Goal: Register for event/course

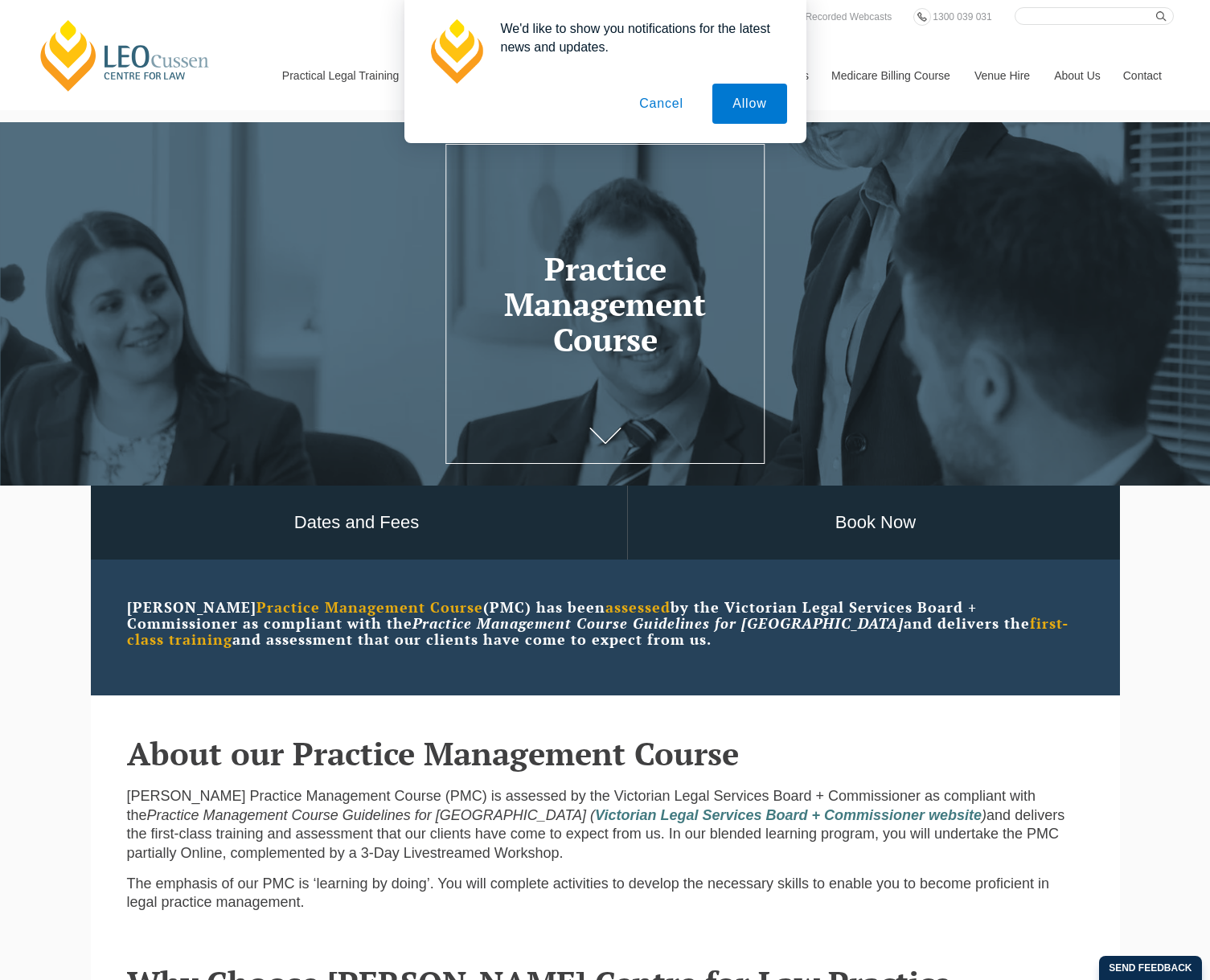
click at [659, 99] on button "Cancel" at bounding box center [661, 104] width 84 height 40
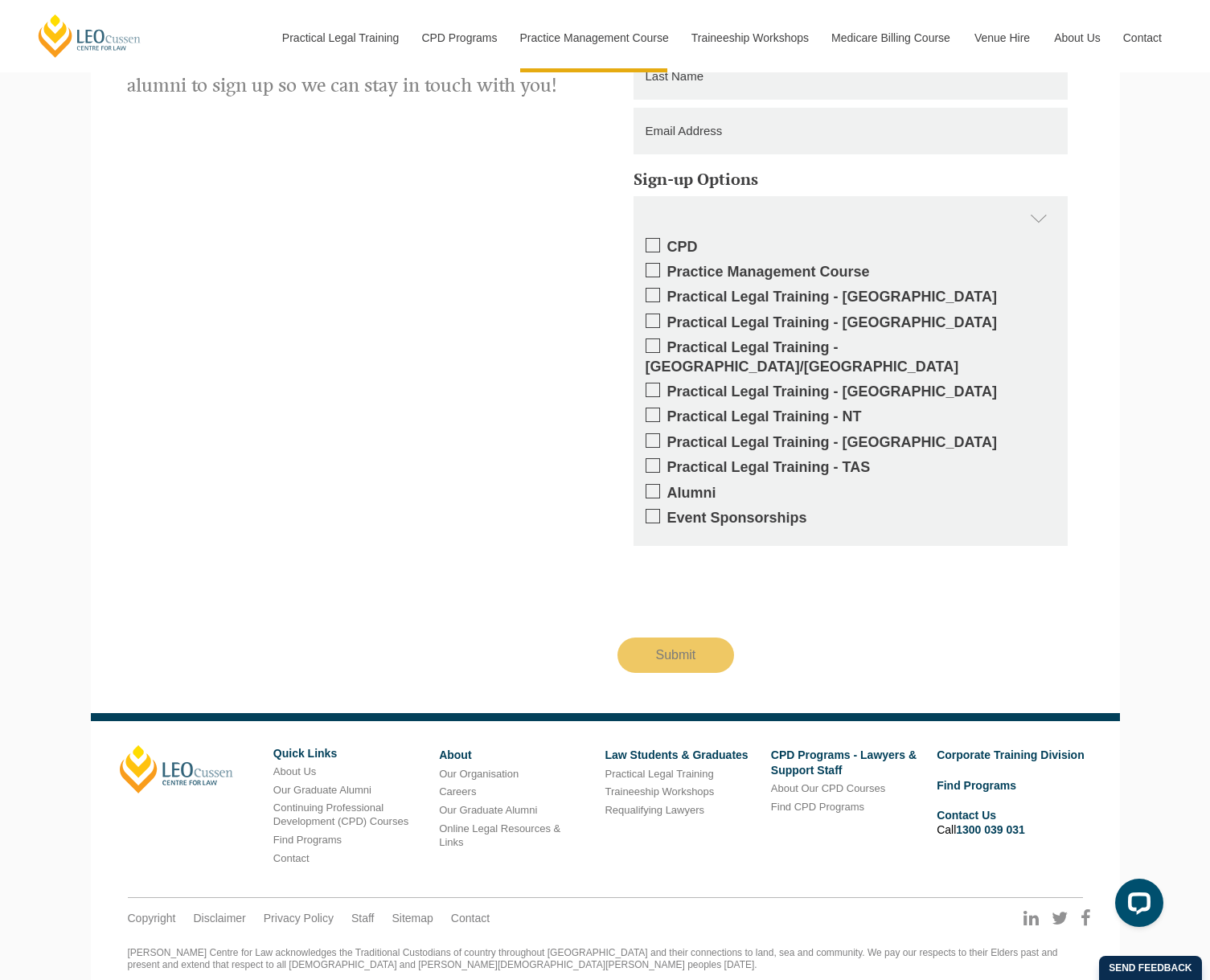
scroll to position [3376, 0]
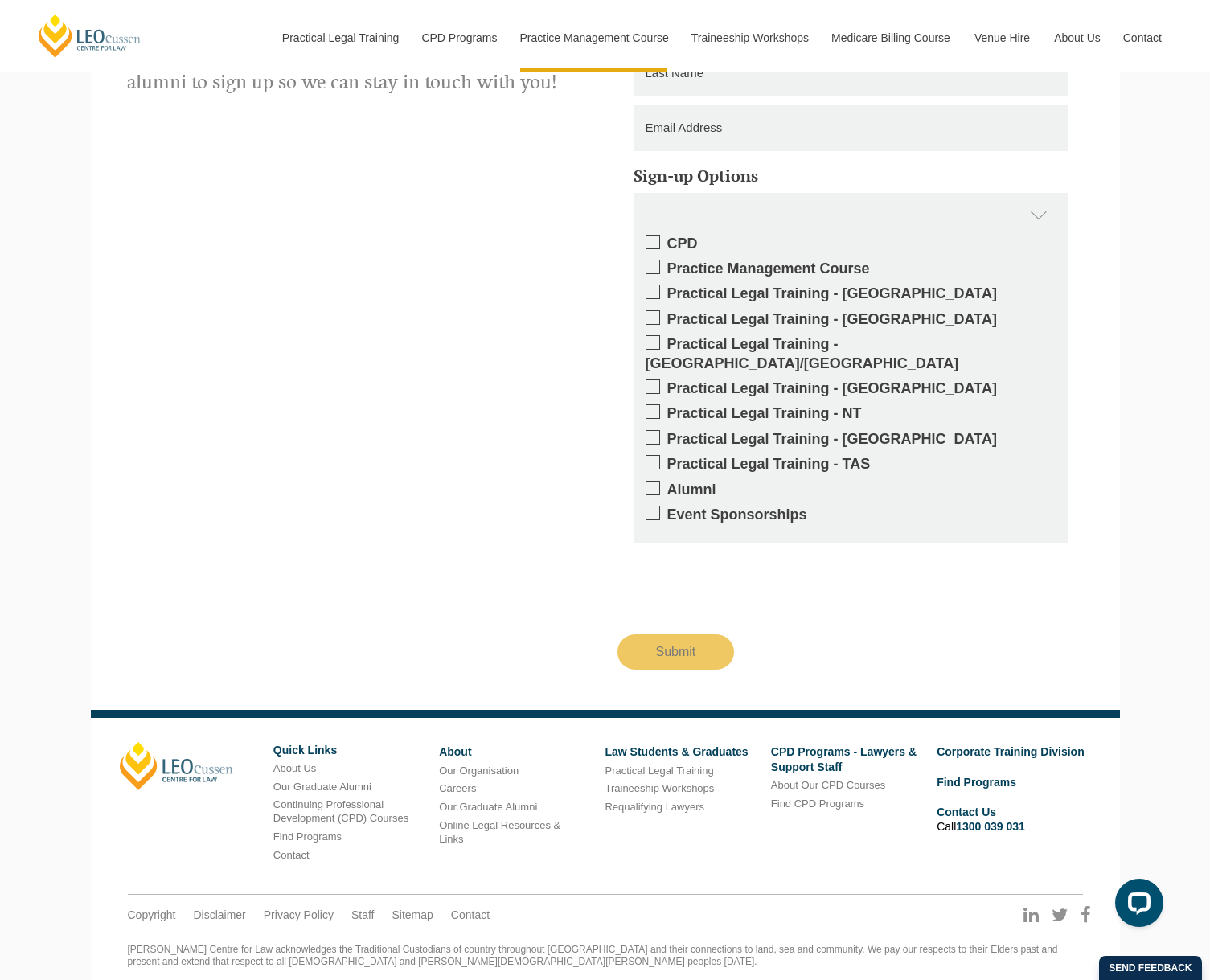
click at [648, 293] on span at bounding box center [652, 292] width 15 height 15
click at [667, 287] on input "Practical Legal Training - VIC" at bounding box center [667, 287] width 0 height 0
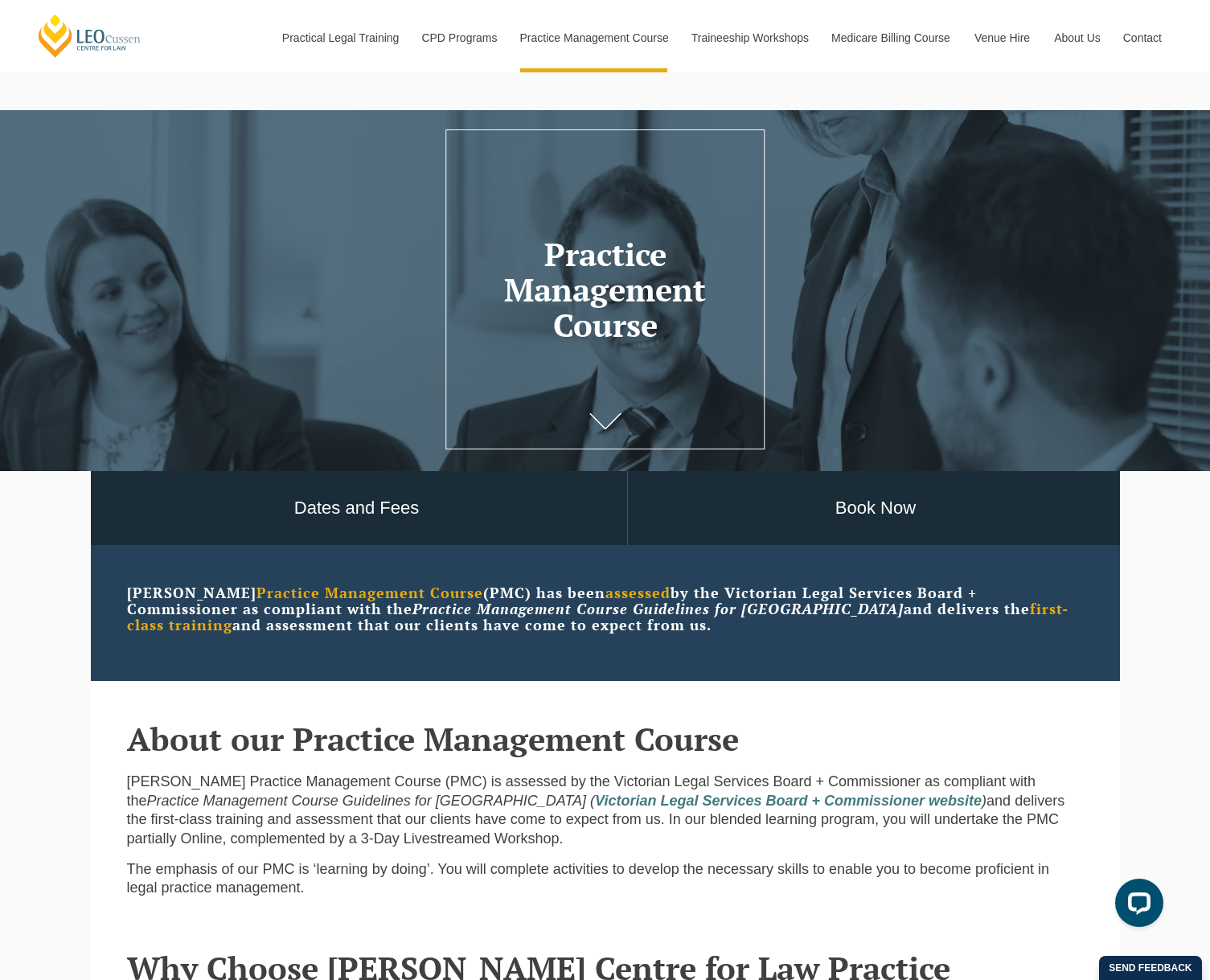
scroll to position [0, 0]
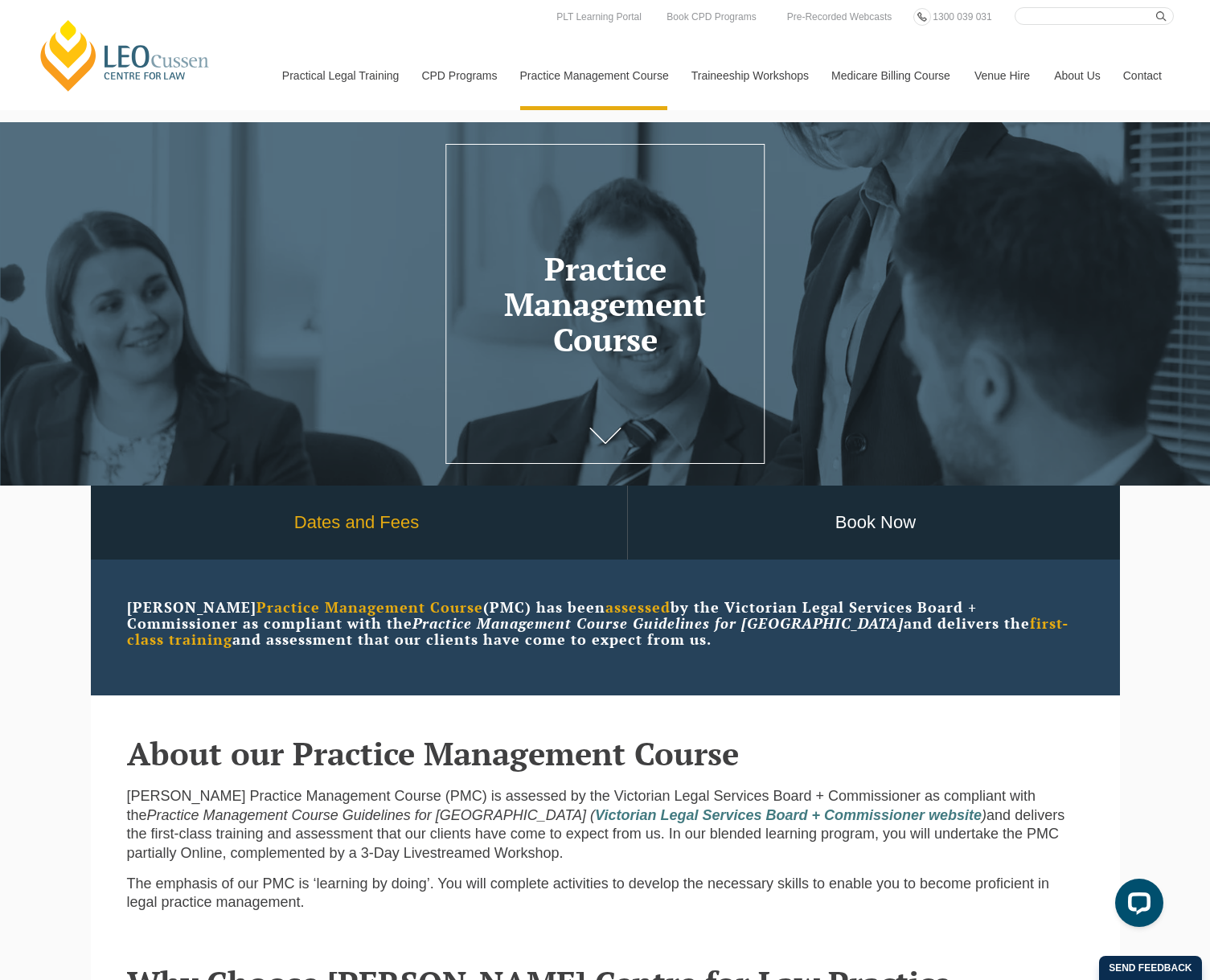
click at [385, 520] on link "Dates and Fees" at bounding box center [357, 523] width 540 height 75
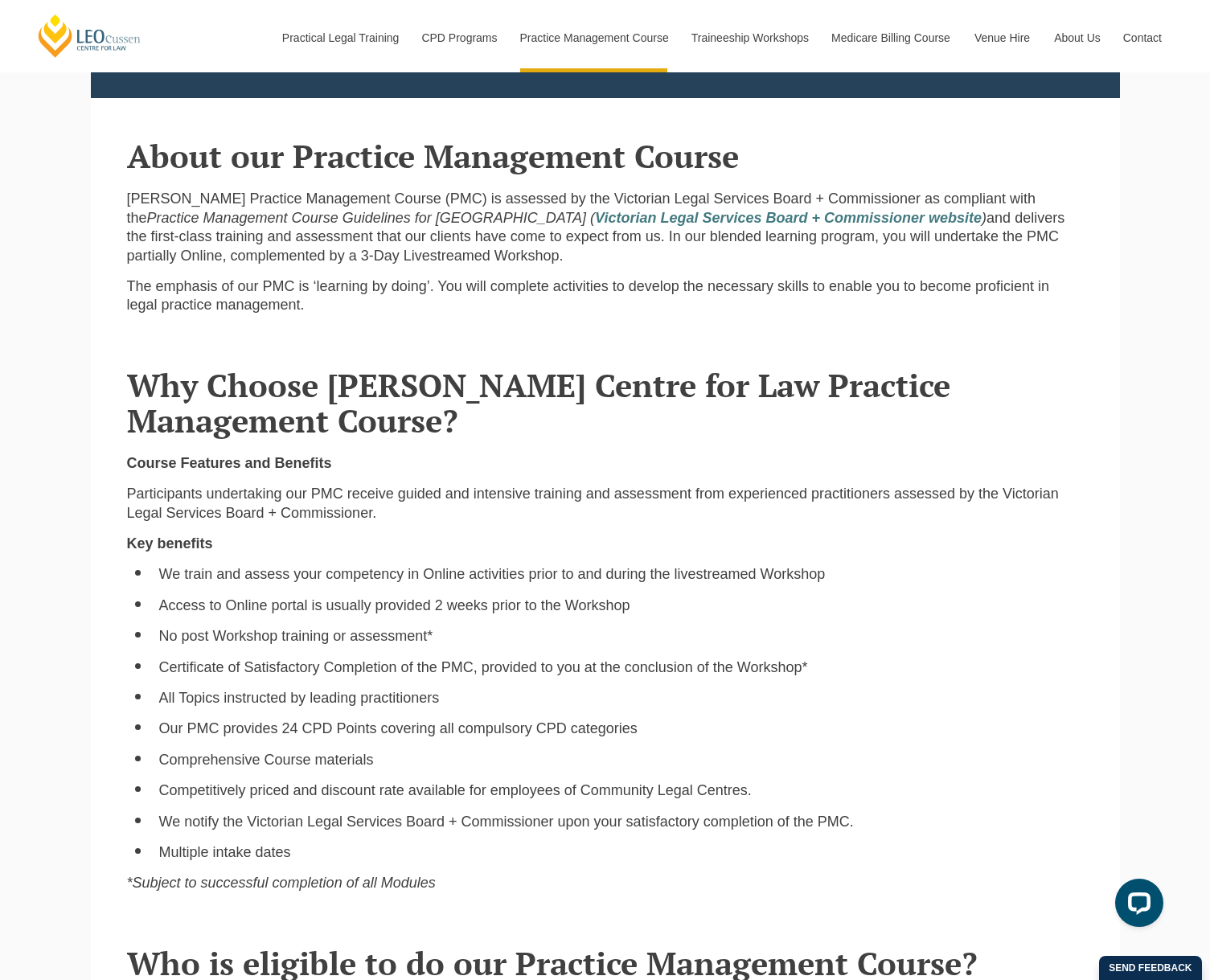
scroll to position [724, 0]
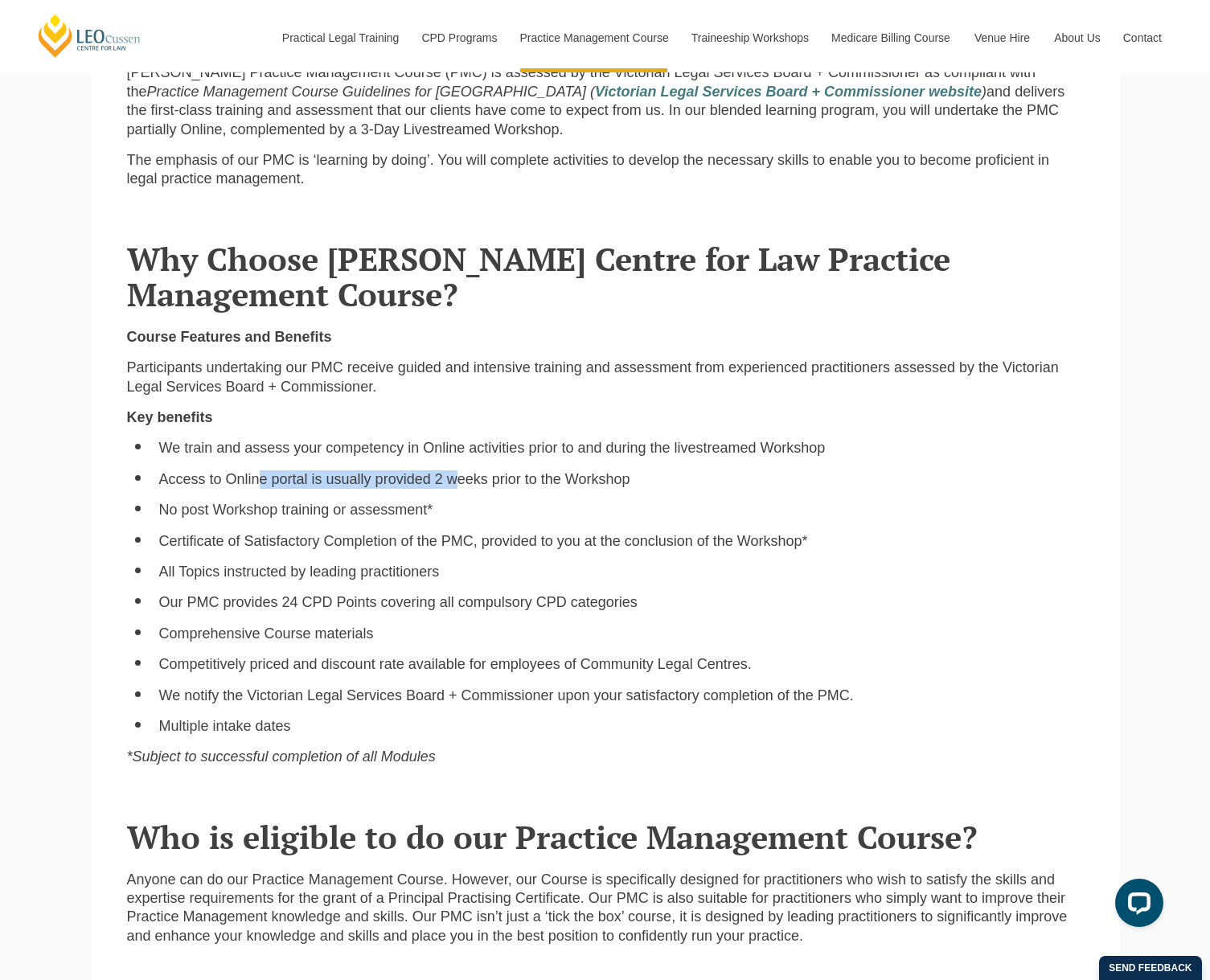
drag, startPoint x: 262, startPoint y: 471, endPoint x: 457, endPoint y: 465, distance: 195.1
click at [457, 465] on ul "We train and assess your competency in Online activities prior to and during th…" at bounding box center [605, 587] width 957 height 297
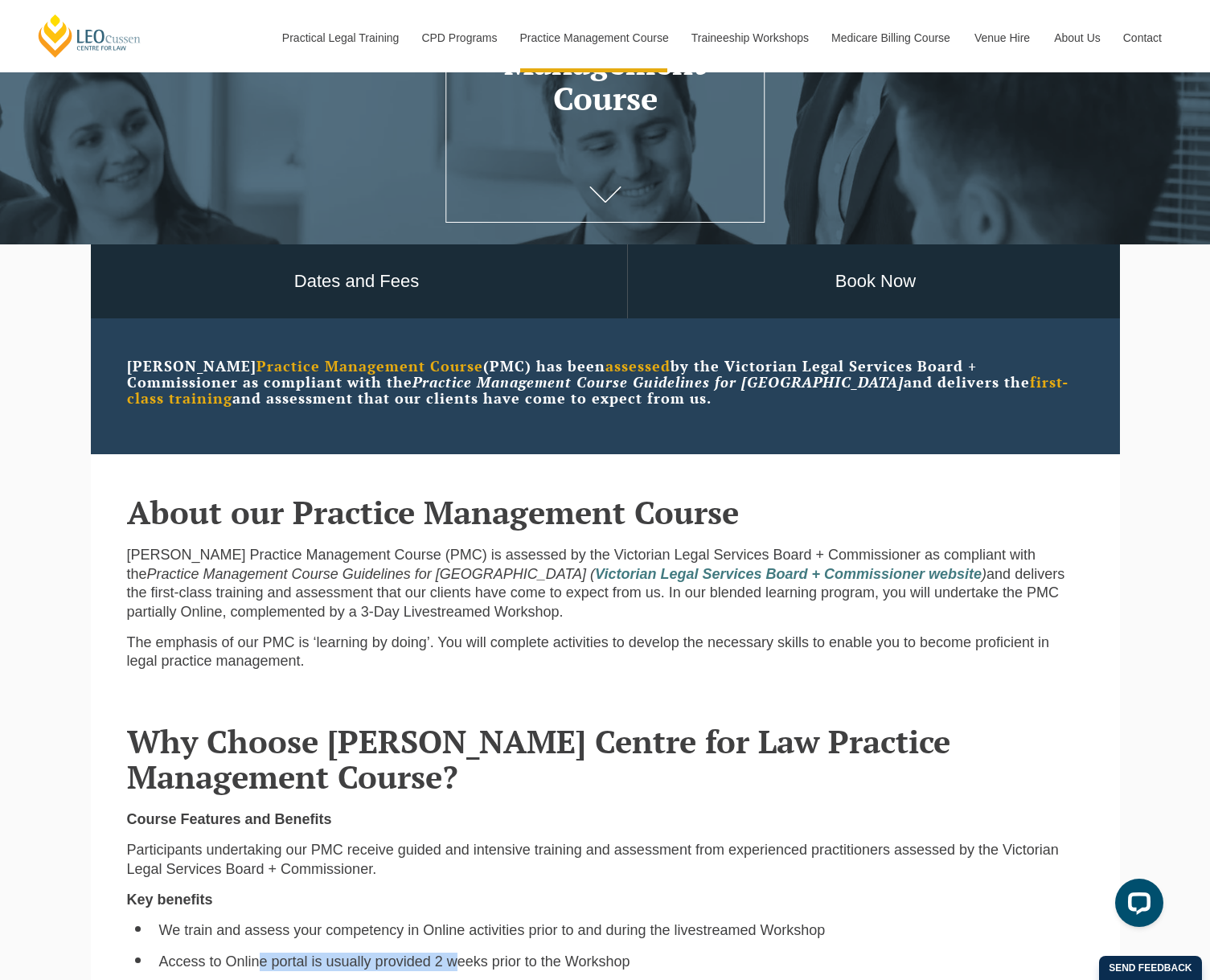
scroll to position [0, 0]
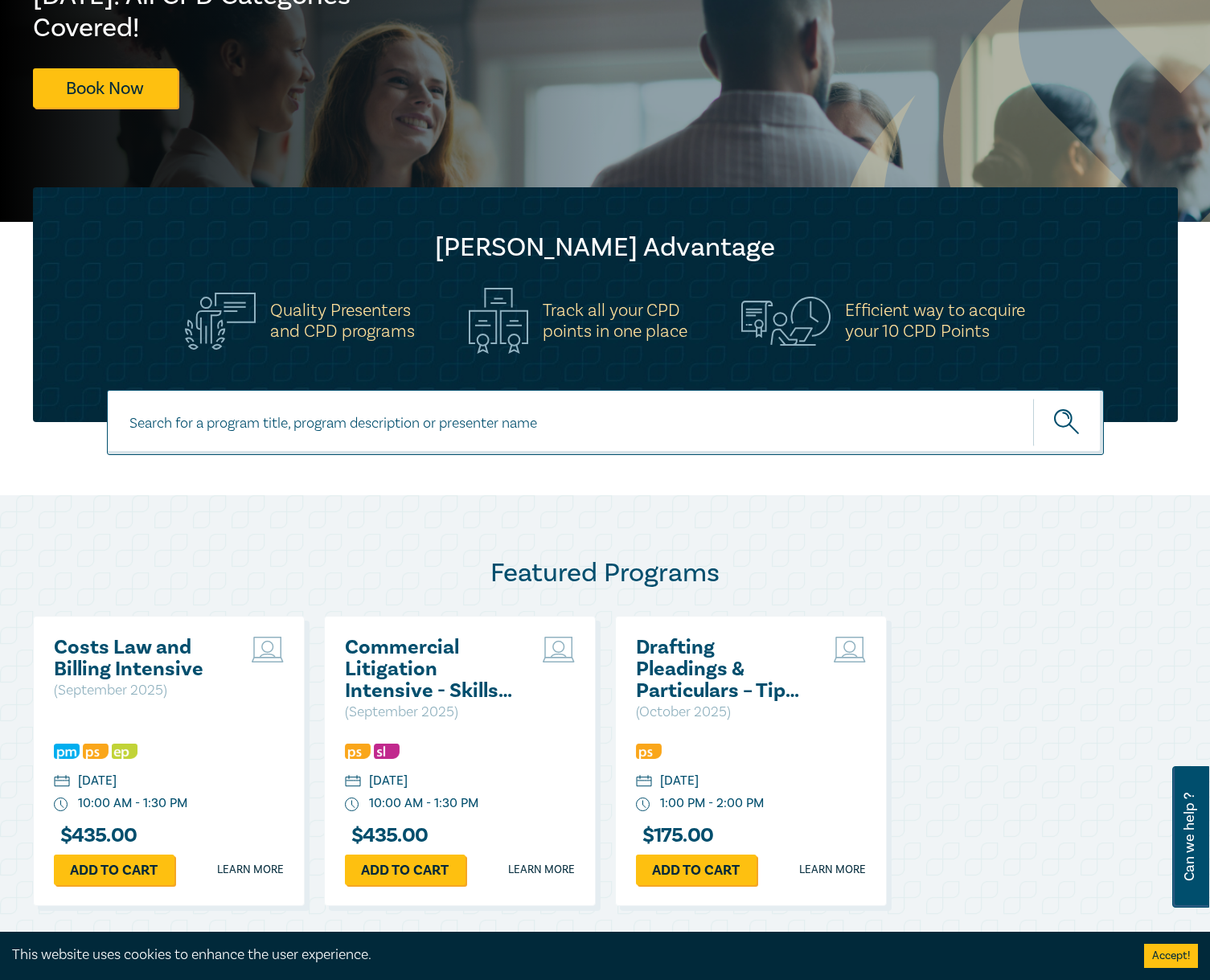
scroll to position [241, 0]
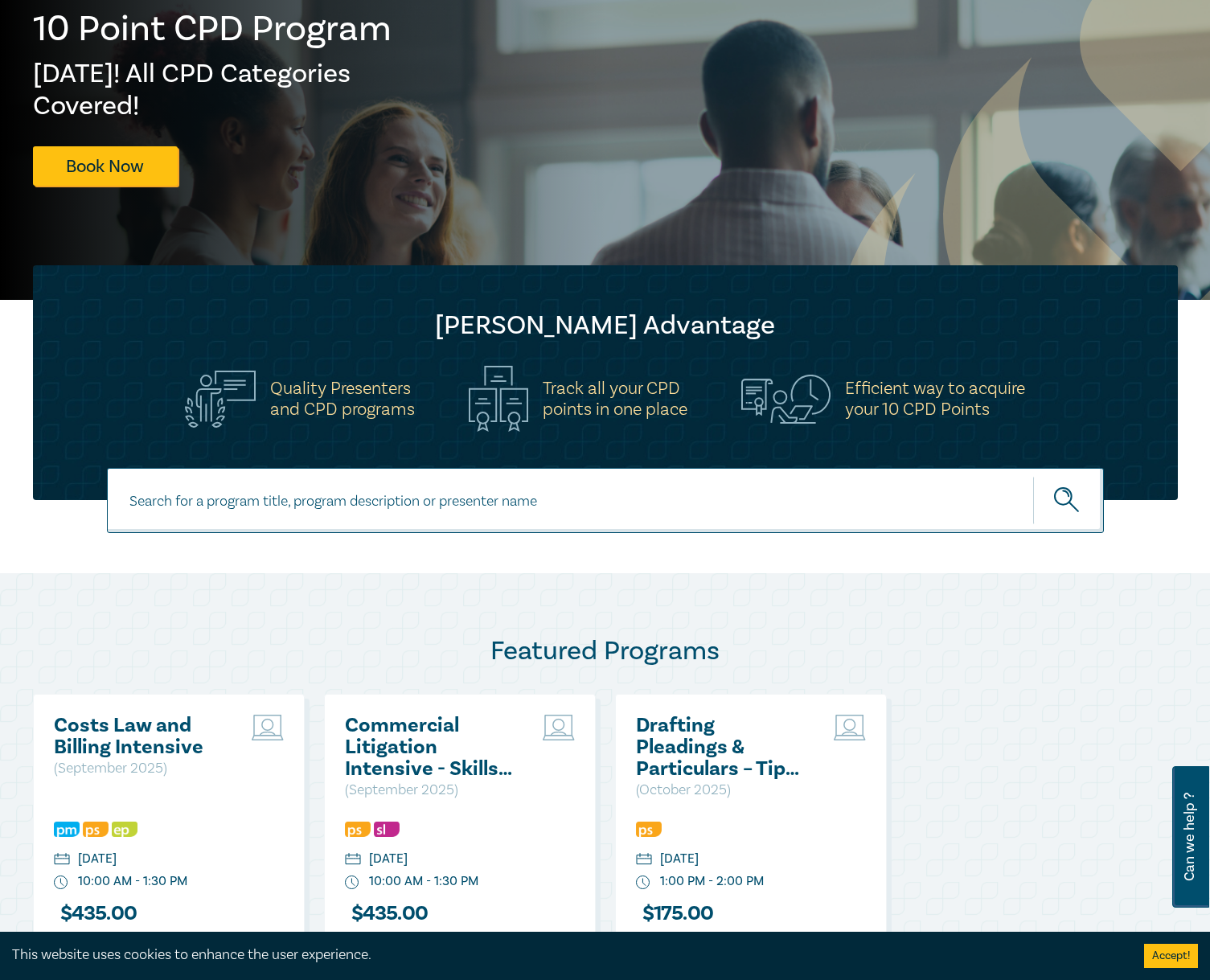
click at [402, 497] on input at bounding box center [605, 500] width 997 height 65
type input "practice Management & Business Skills"
click at [1033, 476] on button "submit" at bounding box center [1068, 500] width 71 height 49
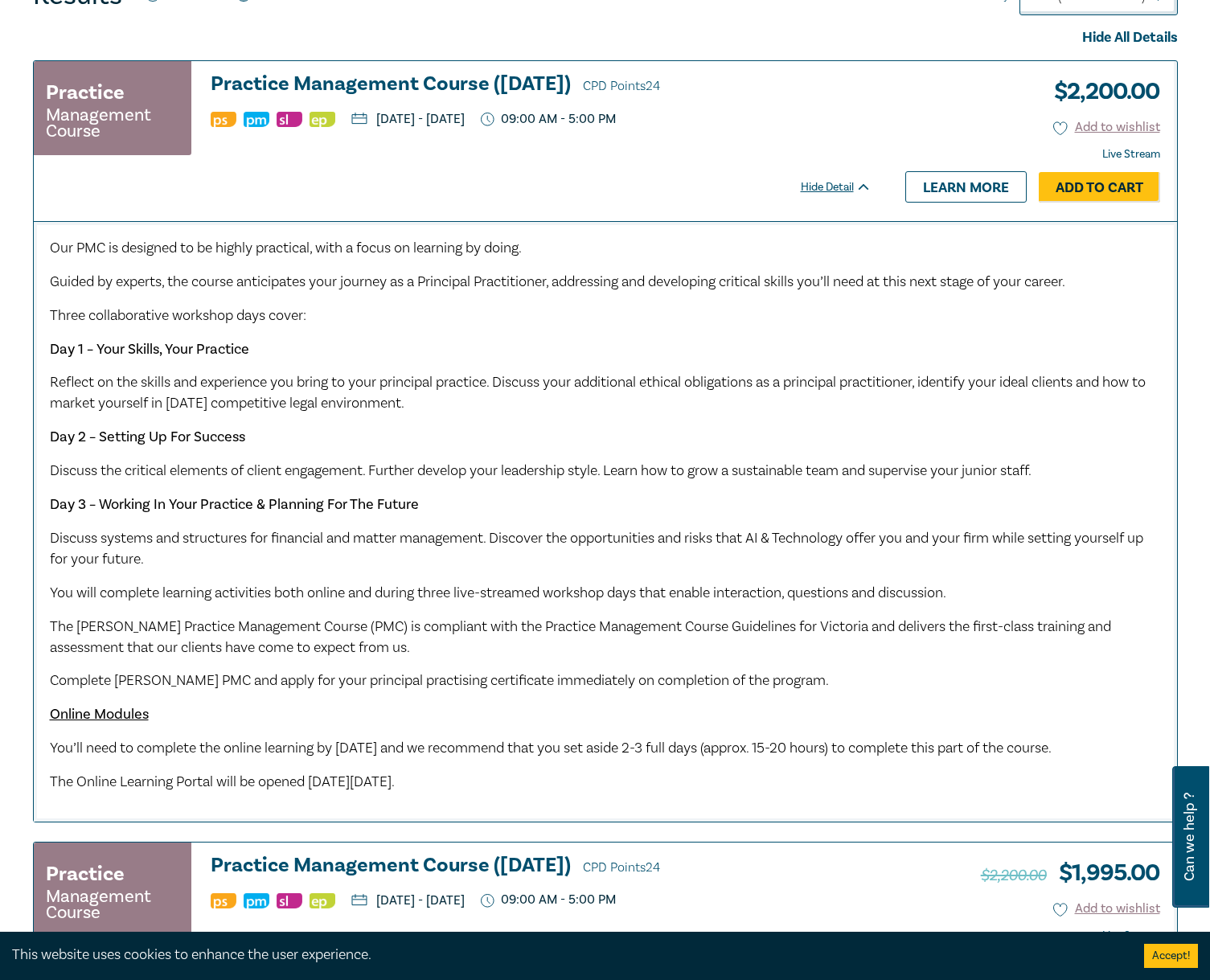
scroll to position [965, 0]
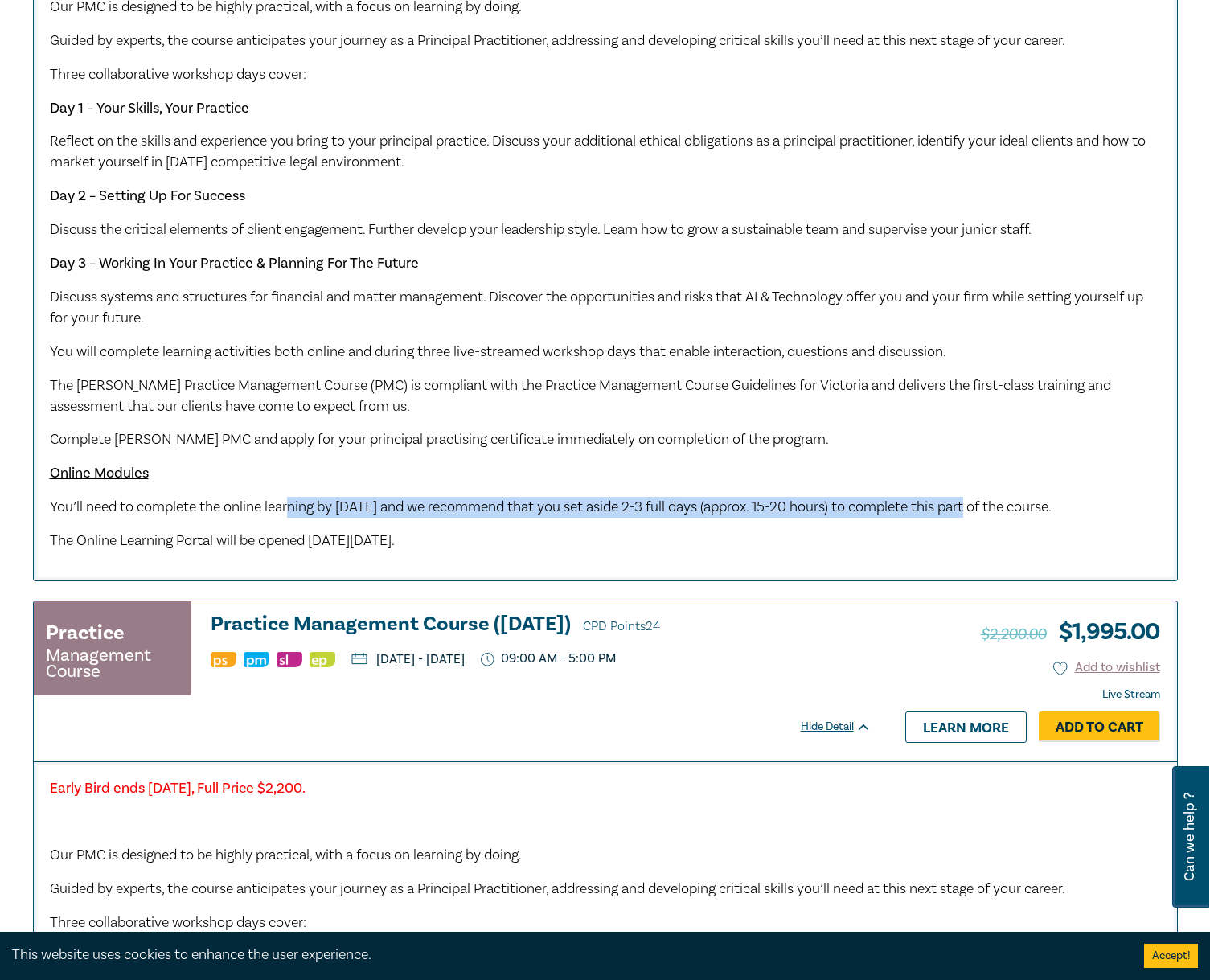
drag, startPoint x: 340, startPoint y: 510, endPoint x: 1006, endPoint y: 505, distance: 666.0
click at [1006, 505] on span "You’ll need to complete the online learning by Monday 6 October 2025 and we rec…" at bounding box center [551, 506] width 1002 height 18
drag, startPoint x: 277, startPoint y: 564, endPoint x: 507, endPoint y: 549, distance: 230.5
click at [507, 549] on div "Our PMC is designed to be highly practical, with a focus on learning by doing. …" at bounding box center [605, 274] width 1112 height 555
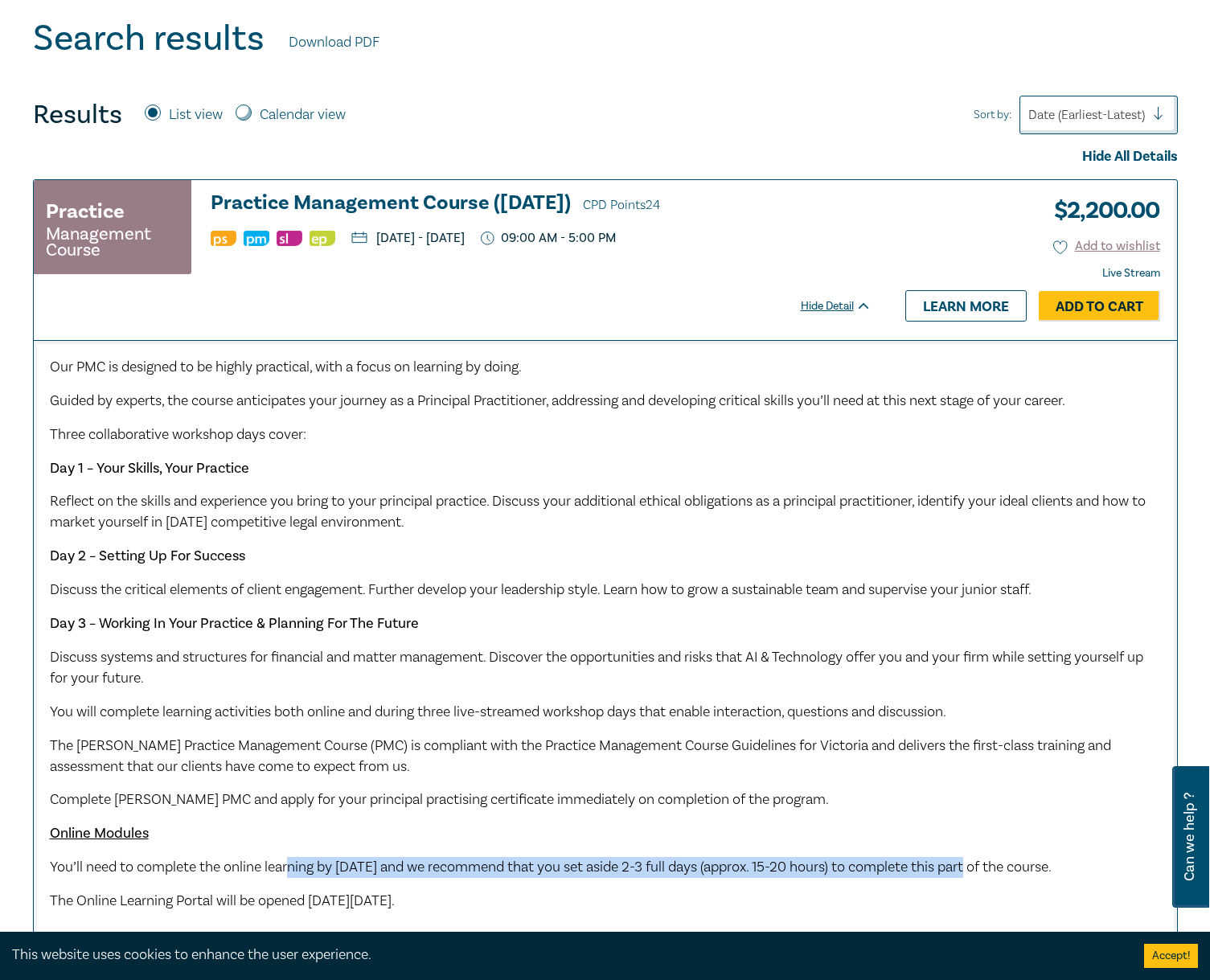
scroll to position [483, 0]
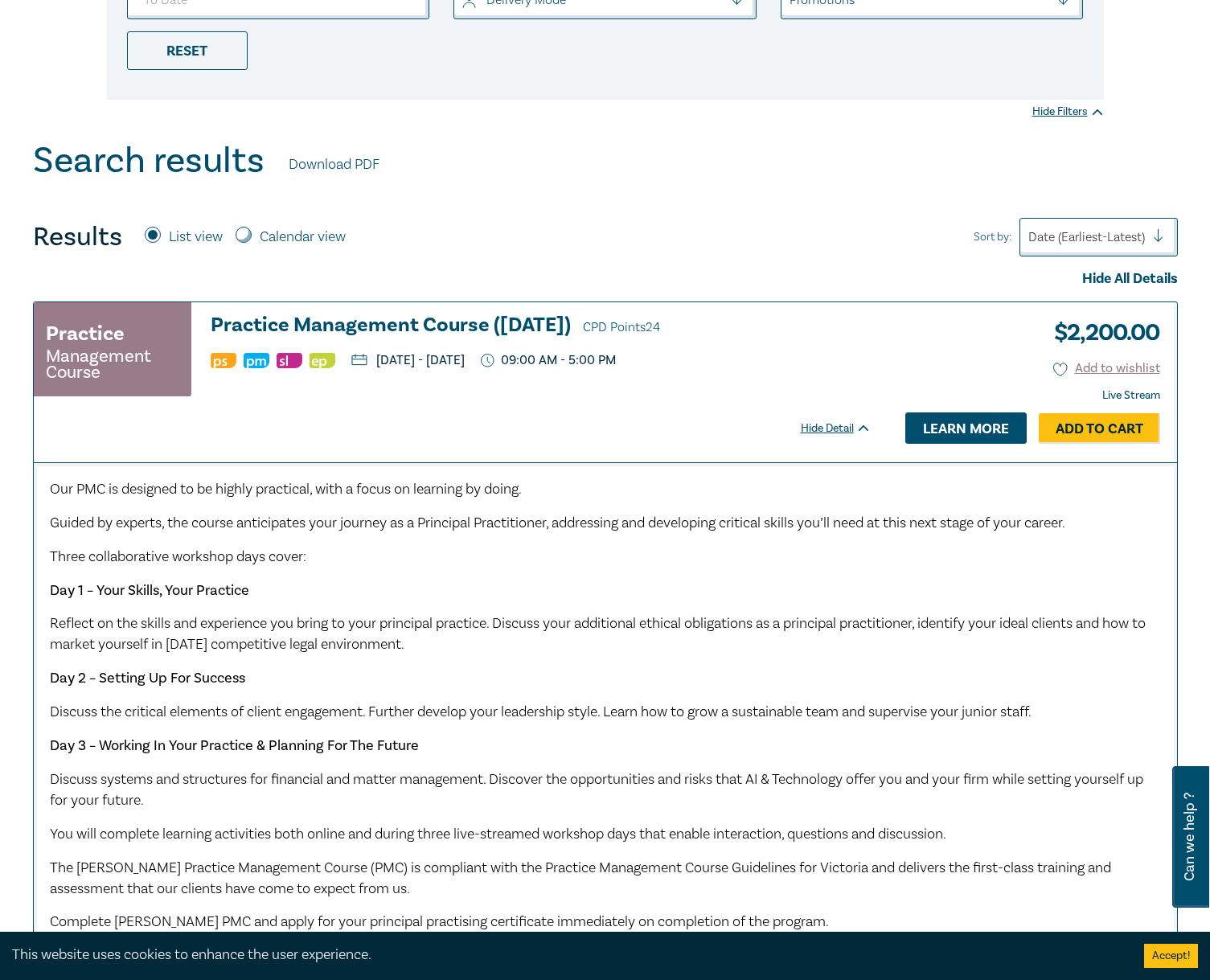
click at [959, 429] on link "Learn more" at bounding box center [965, 427] width 121 height 30
